Goal: Task Accomplishment & Management: Complete application form

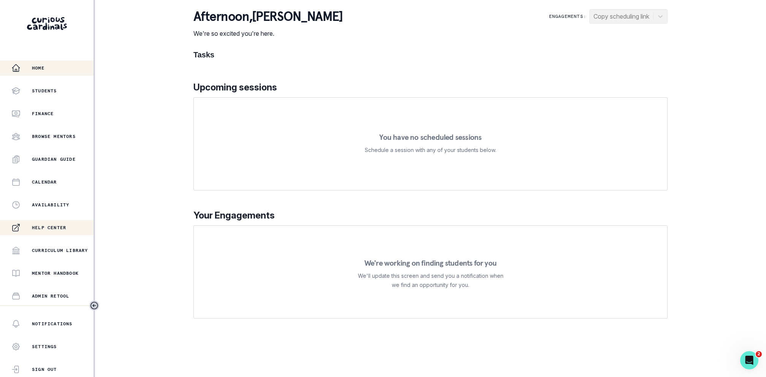
scroll to position [89, 0]
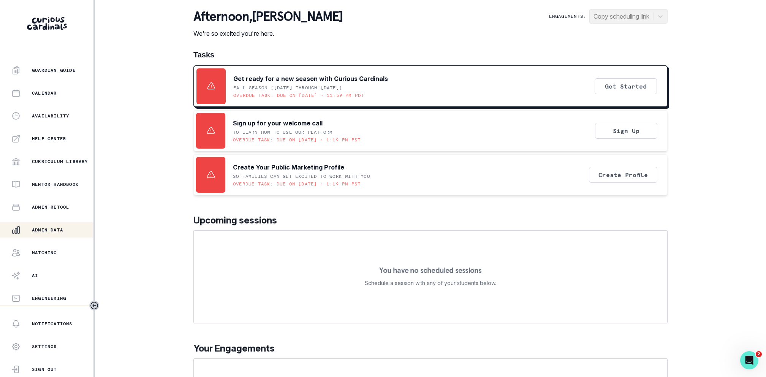
click at [30, 225] on div "Admin Data" at bounding box center [52, 229] width 82 height 9
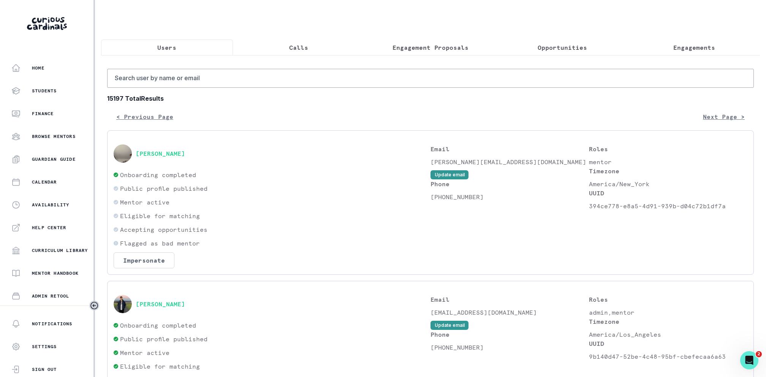
click at [318, 48] on button "Calls" at bounding box center [299, 48] width 132 height 16
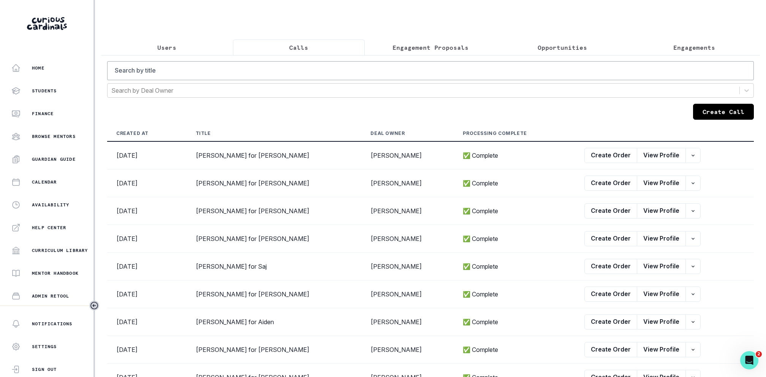
click at [436, 43] on p "Engagement Proposals" at bounding box center [430, 47] width 76 height 9
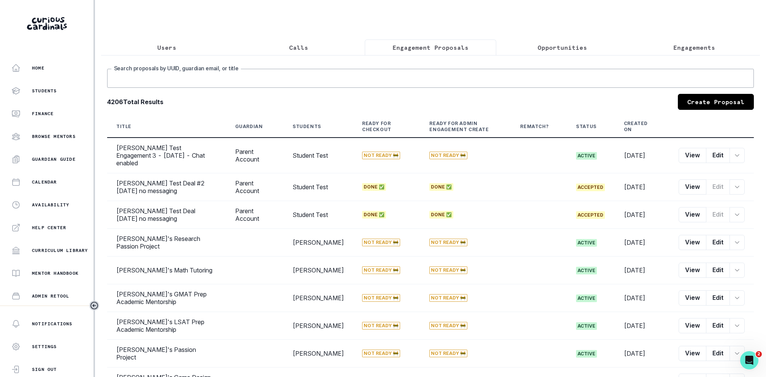
click at [425, 74] on input "Search proposals by UUID, guardian email, or title" at bounding box center [430, 78] width 646 height 19
type input "charlotte"
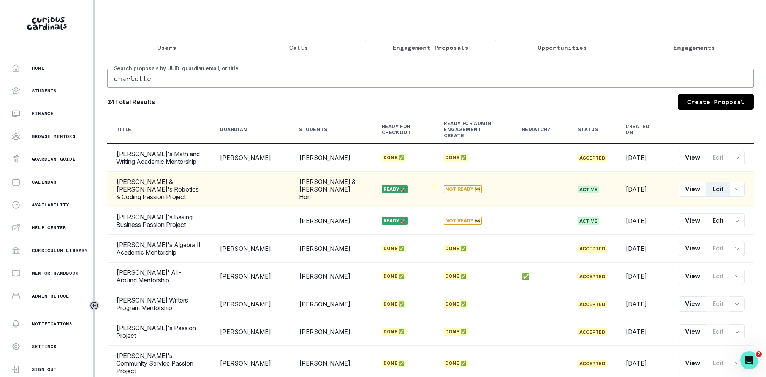
click at [709, 182] on button "Edit" at bounding box center [718, 189] width 24 height 15
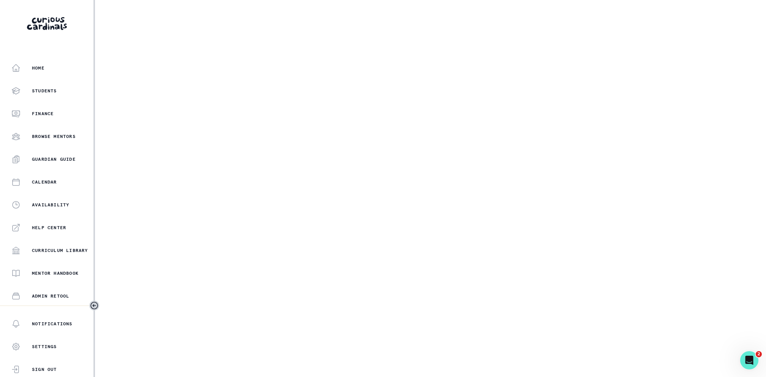
select select "2e0e0867-17d0-41a8-92b9-7b446b3bc83e"
select select "081c1729-1b6d-4ee4-bef9-d4d1315783fb"
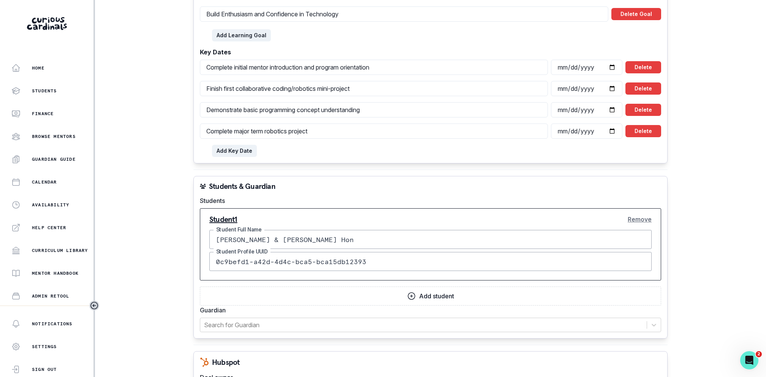
scroll to position [710, 0]
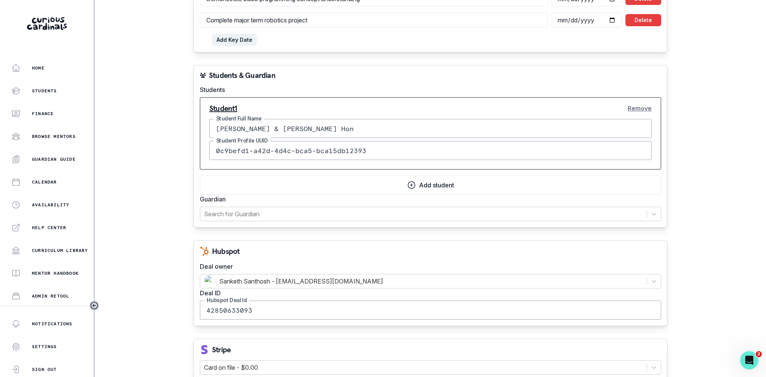
click at [428, 186] on button "Add student" at bounding box center [430, 184] width 461 height 19
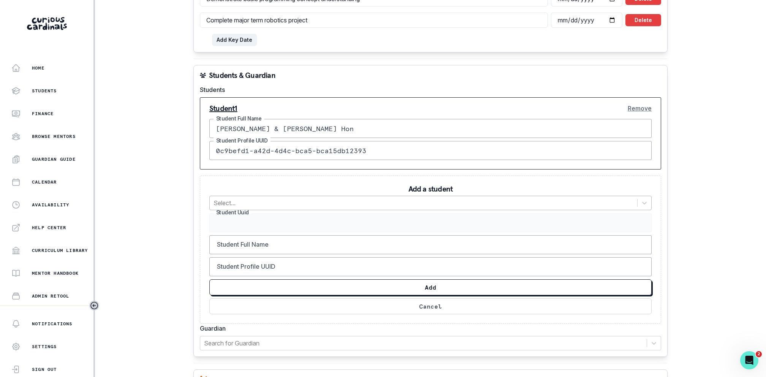
click at [319, 201] on div at bounding box center [423, 203] width 420 height 11
click at [343, 178] on div "Add a student Select... Student Uuid Student Full Name Student Profile UUID Add…" at bounding box center [430, 249] width 461 height 148
click at [340, 201] on div at bounding box center [423, 203] width 420 height 11
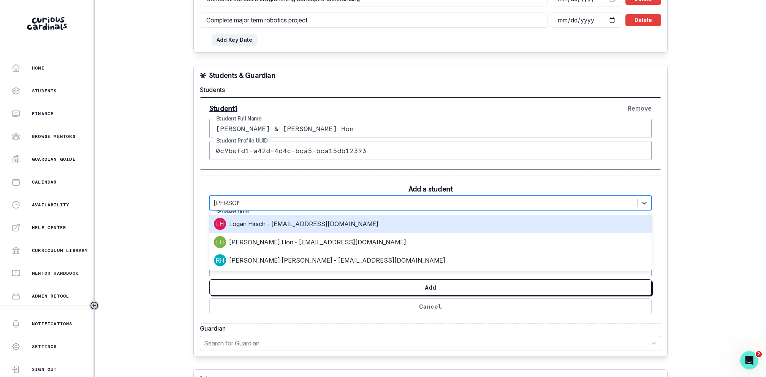
type input "[PERSON_NAME] hon"
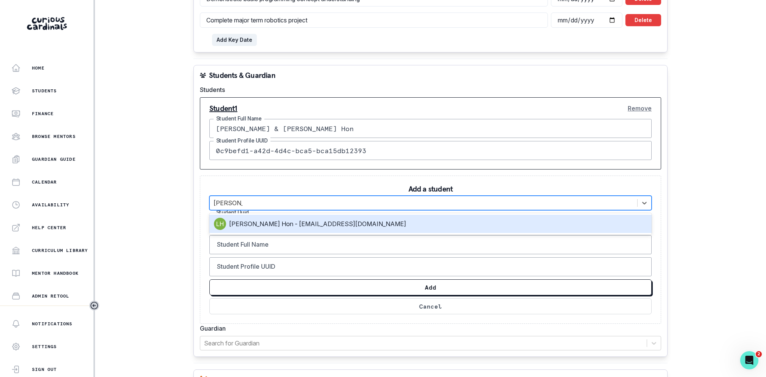
click at [322, 221] on div "[PERSON_NAME] Hon - [EMAIL_ADDRESS][DOMAIN_NAME]" at bounding box center [430, 224] width 433 height 12
type input "6f56f5be-c477-4ab3-9e0e-6ac939f5c96b"
type input "[PERSON_NAME]"
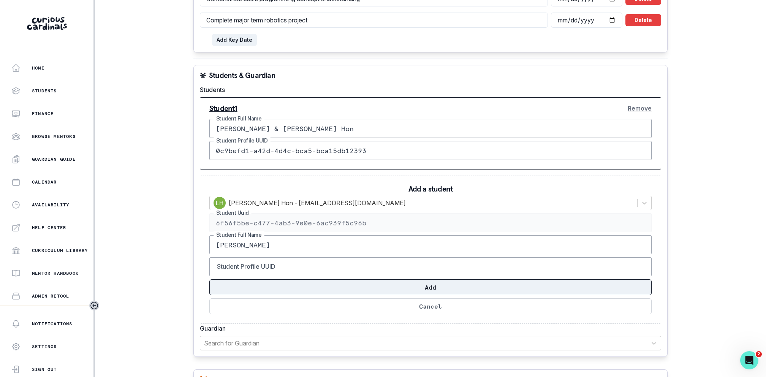
click at [324, 290] on button "Add" at bounding box center [430, 287] width 442 height 16
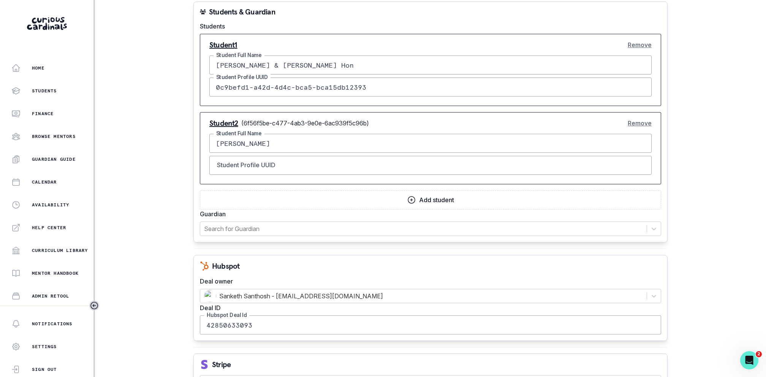
scroll to position [778, 0]
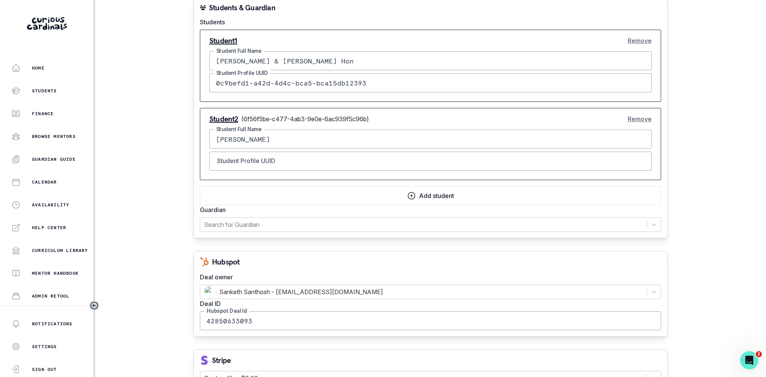
click at [414, 192] on icon "button" at bounding box center [411, 195] width 9 height 9
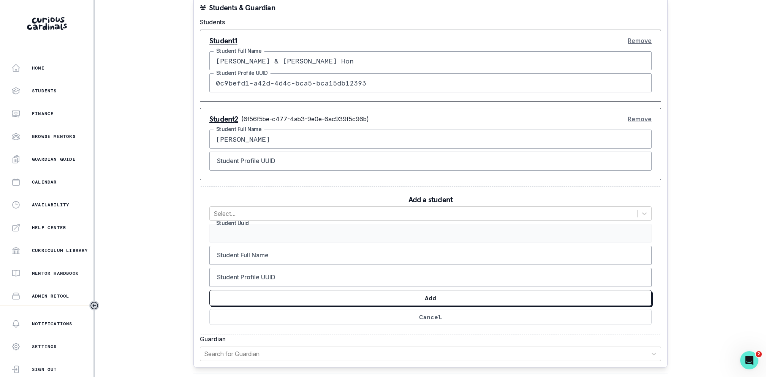
click at [643, 40] on button "Remove" at bounding box center [639, 40] width 24 height 15
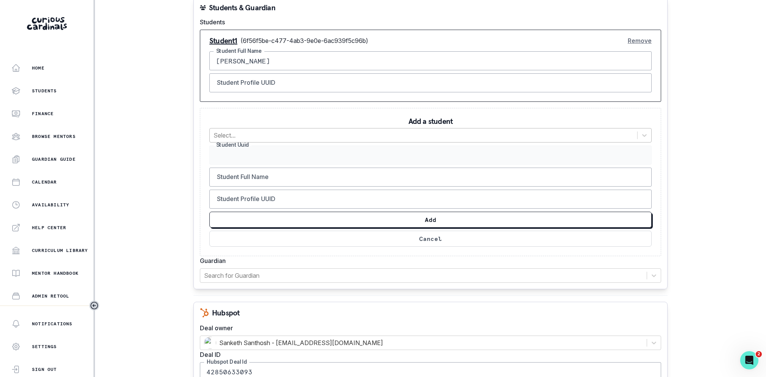
click at [334, 135] on div at bounding box center [423, 135] width 420 height 11
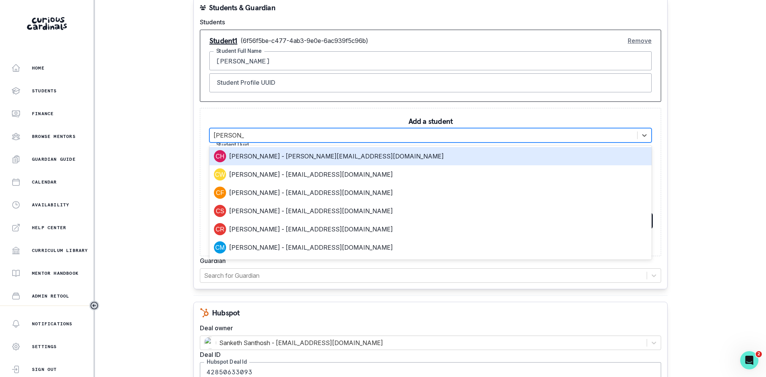
type input "[PERSON_NAME]"
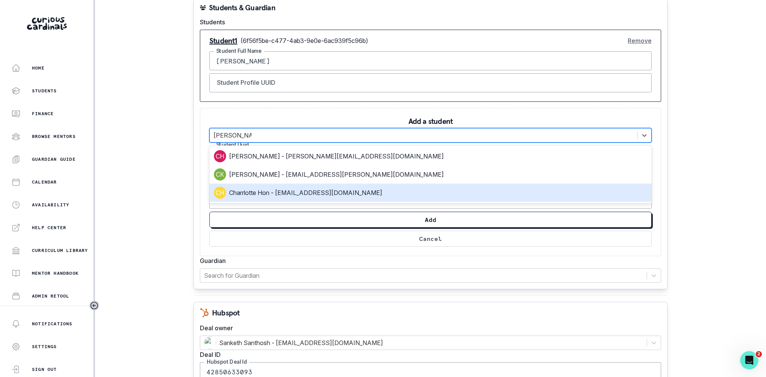
click at [319, 183] on div "Charrlotte Hon - [EMAIL_ADDRESS][DOMAIN_NAME]" at bounding box center [430, 192] width 442 height 18
type input "522f659c-71c5-40ee-9758-09238163ed65"
type input "Charrlotte Hon"
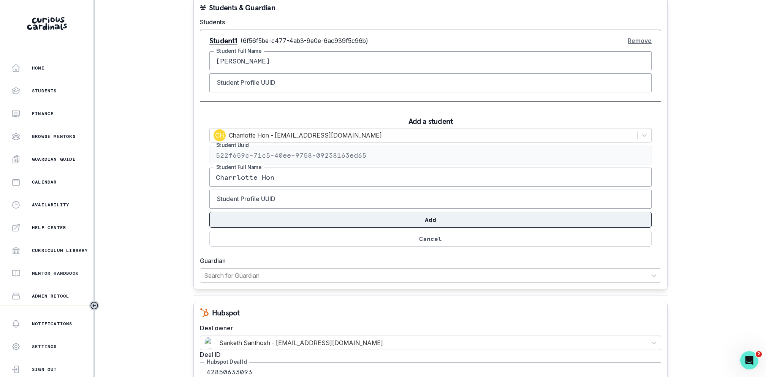
click at [321, 217] on button "Add" at bounding box center [430, 220] width 442 height 16
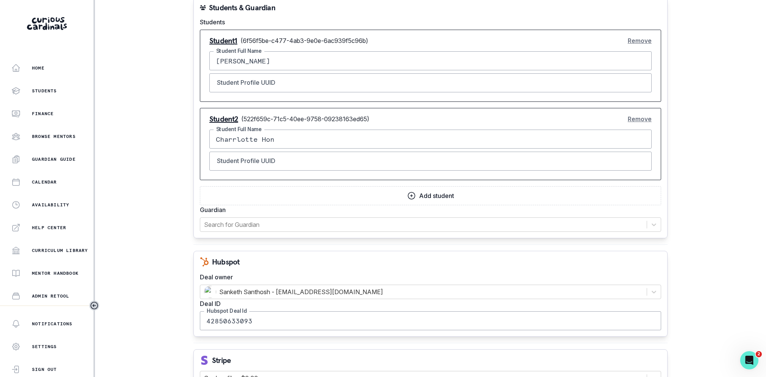
click at [150, 160] on div "Home Students Finance Browse Mentors Guardian Guide Calendar Availability Help …" at bounding box center [383, 188] width 766 height 377
click at [276, 219] on div at bounding box center [423, 224] width 439 height 11
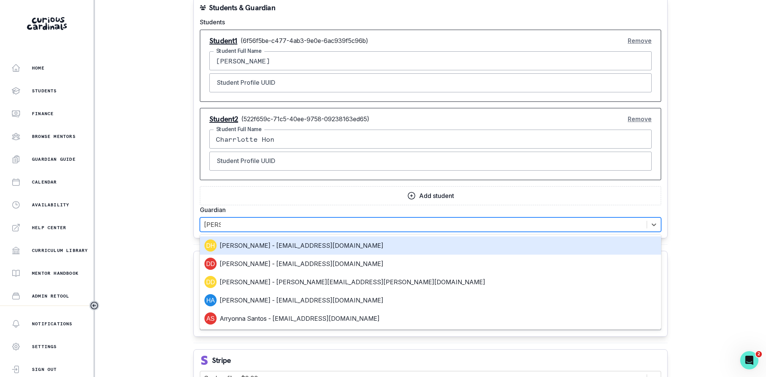
type input "[PERSON_NAME]"
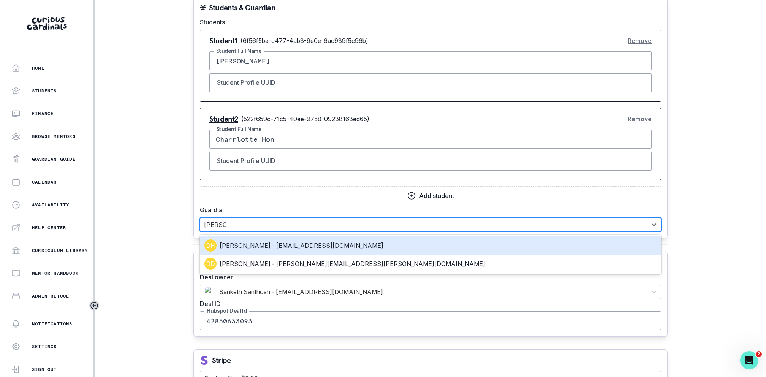
click at [262, 239] on div "[PERSON_NAME] - [EMAIL_ADDRESS][DOMAIN_NAME]" at bounding box center [430, 245] width 452 height 12
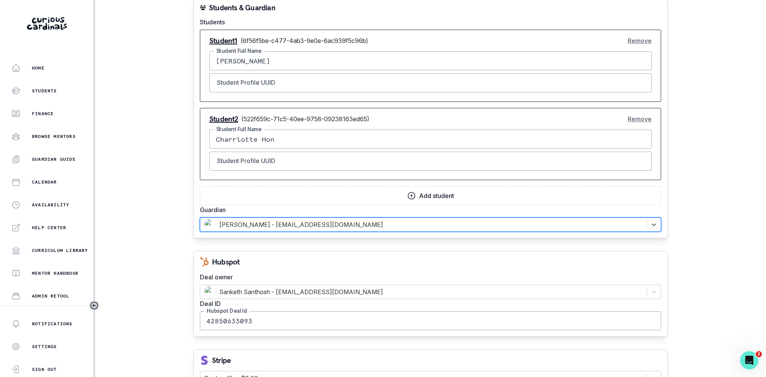
click at [158, 217] on div "Home Students Finance Browse Mentors Guardian Guide Calendar Availability Help …" at bounding box center [383, 188] width 766 height 377
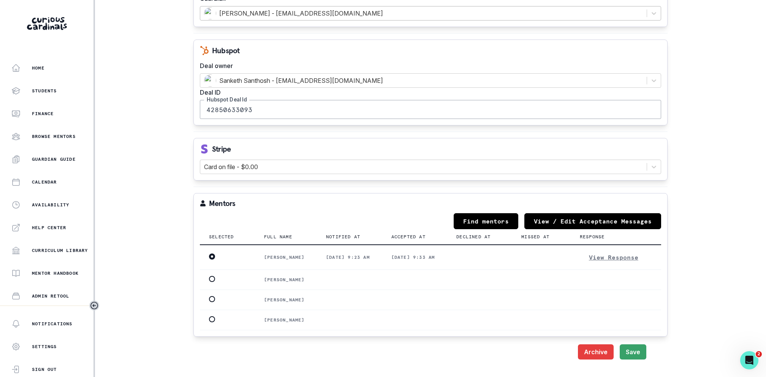
scroll to position [1067, 0]
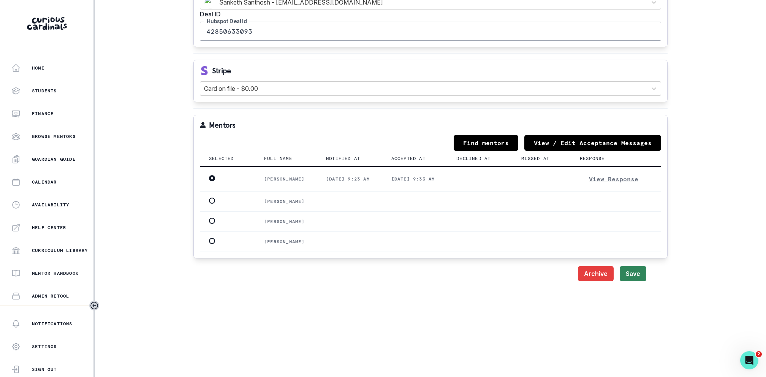
click at [628, 281] on button "Save" at bounding box center [632, 273] width 27 height 15
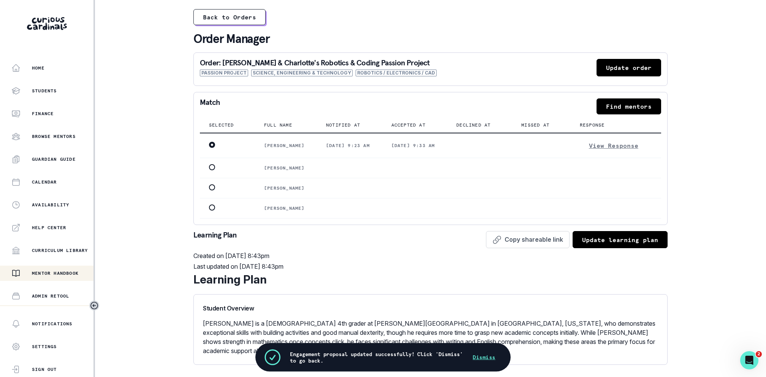
scroll to position [89, 0]
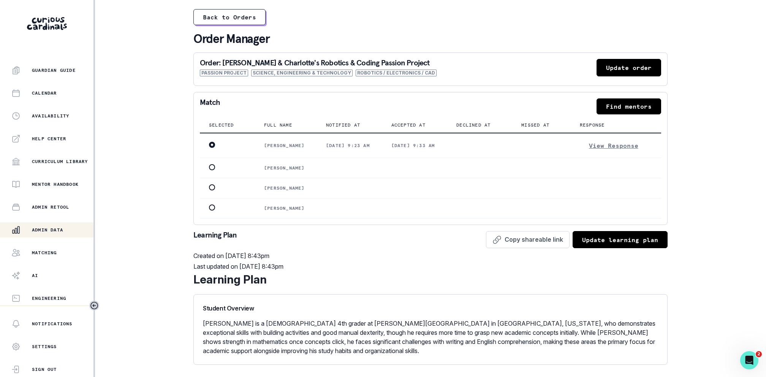
click at [50, 223] on button "Admin Data" at bounding box center [47, 229] width 95 height 15
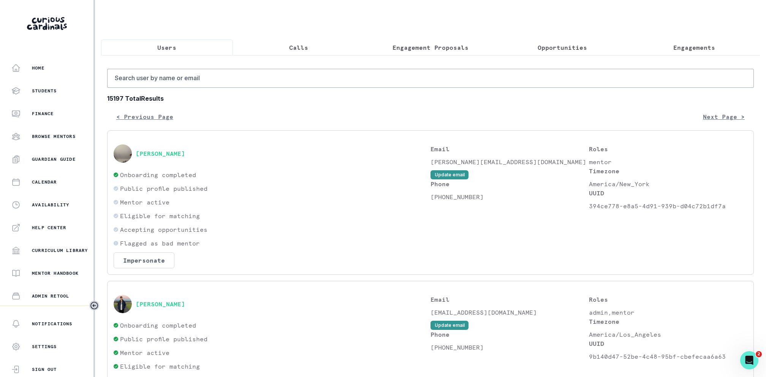
click at [391, 42] on button "Engagement Proposals" at bounding box center [431, 48] width 132 height 16
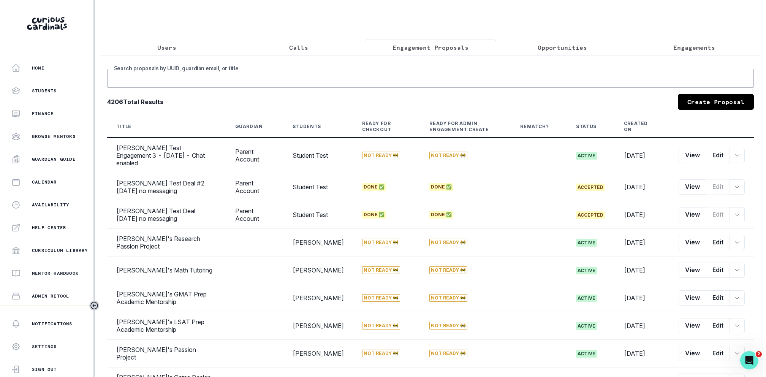
click at [398, 73] on input "Search proposals by UUID, guardian email, or title" at bounding box center [430, 78] width 646 height 19
type input "charlotte"
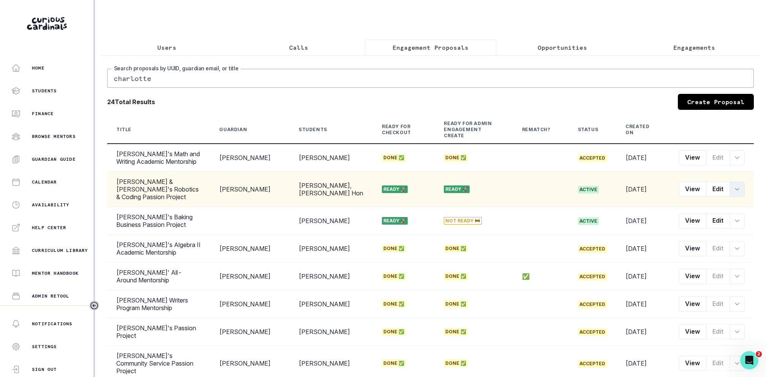
click at [732, 182] on button "row menu" at bounding box center [736, 189] width 15 height 15
click at [698, 248] on button "Convert to Engagement" at bounding box center [702, 247] width 84 height 12
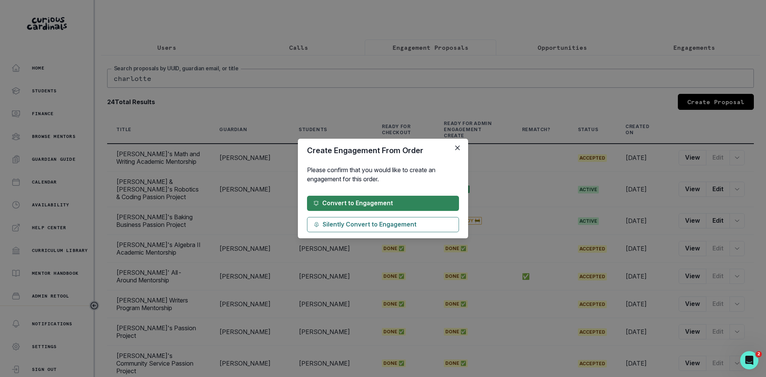
click at [432, 203] on button "Convert to Engagement" at bounding box center [383, 203] width 152 height 15
